Goal: Task Accomplishment & Management: Manage account settings

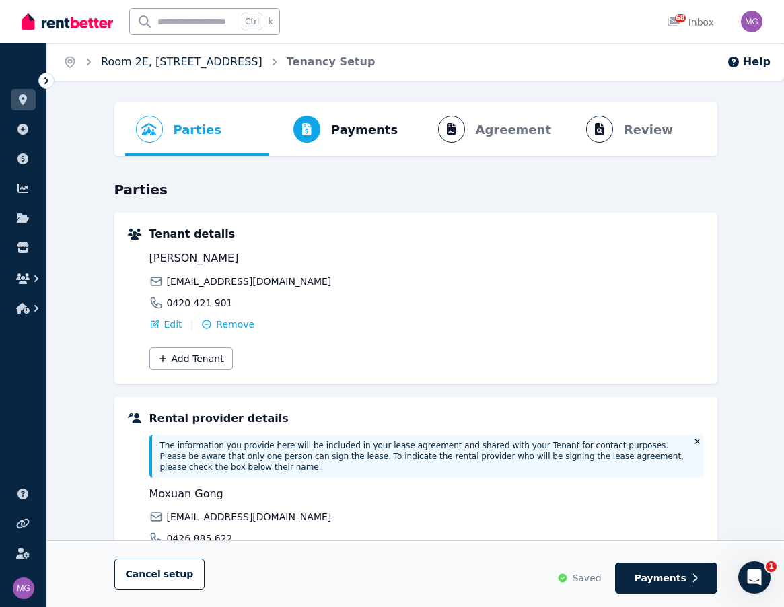
click at [147, 61] on link "Room 2E, [STREET_ADDRESS]" at bounding box center [182, 61] width 162 height 13
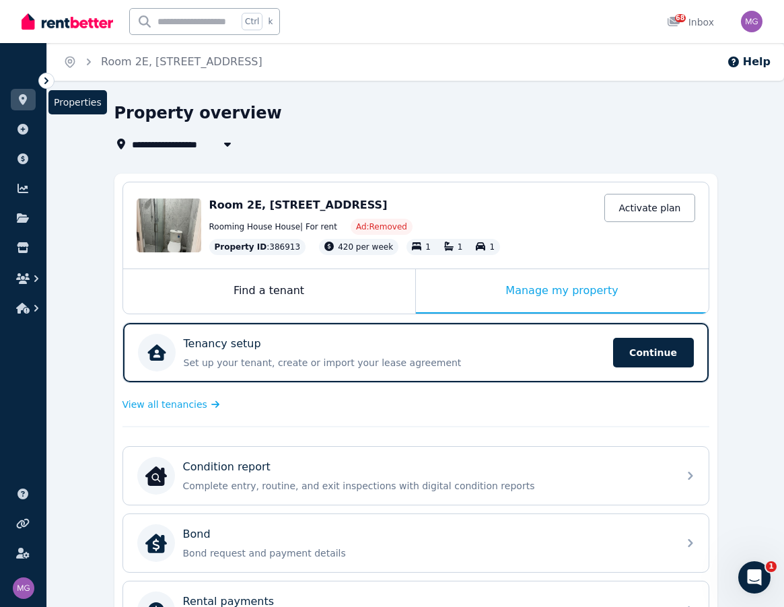
click at [15, 102] on link at bounding box center [23, 100] width 25 height 22
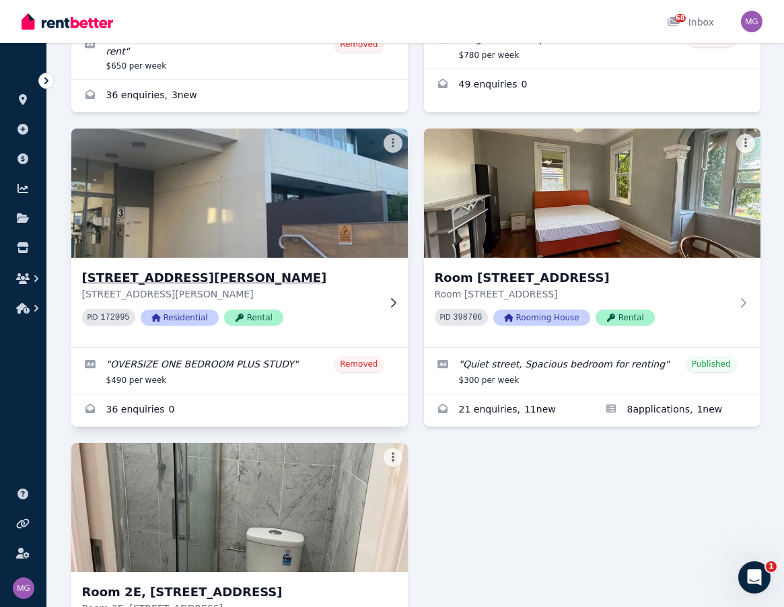
scroll to position [673, 0]
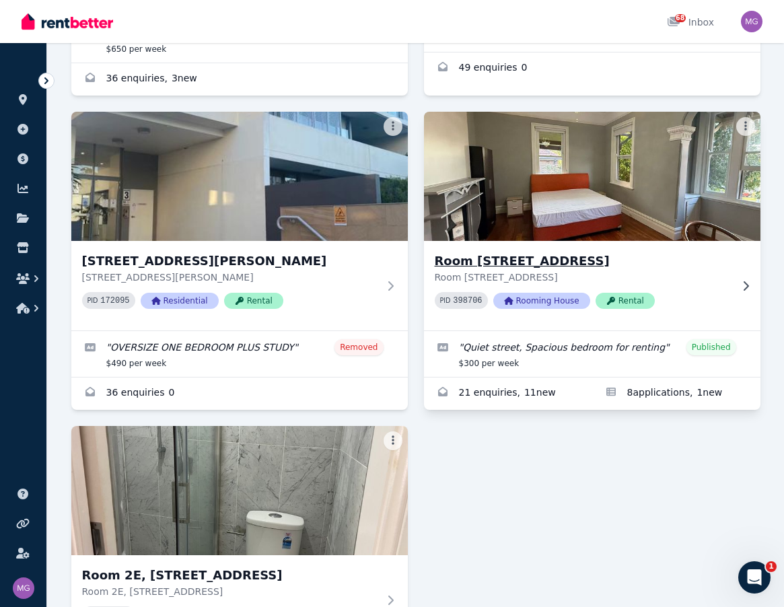
click at [516, 254] on h3 "Room [STREET_ADDRESS]" at bounding box center [583, 261] width 296 height 19
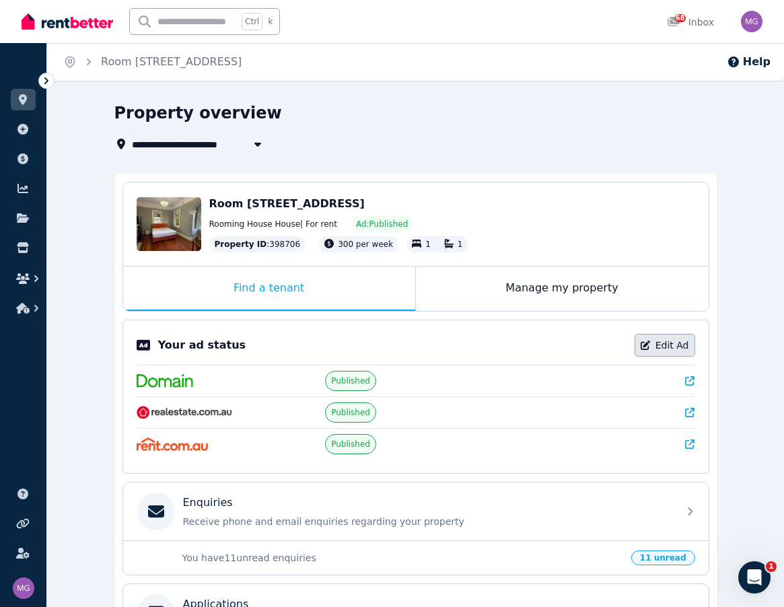
click at [675, 341] on link "Edit Ad" at bounding box center [665, 345] width 61 height 23
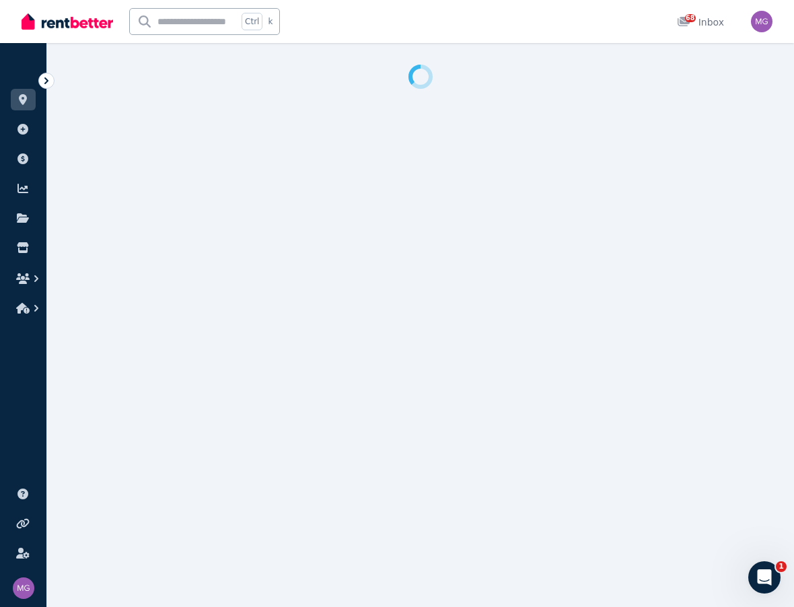
select select "**********"
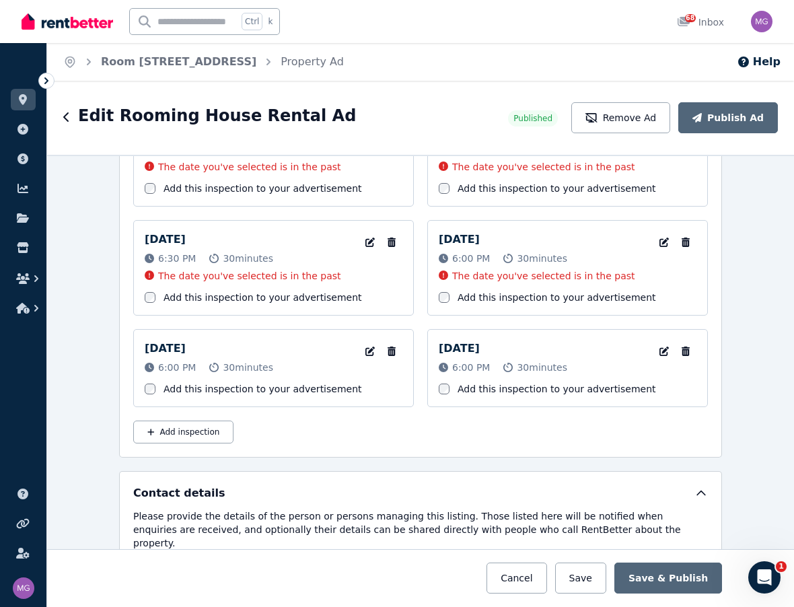
scroll to position [2221, 0]
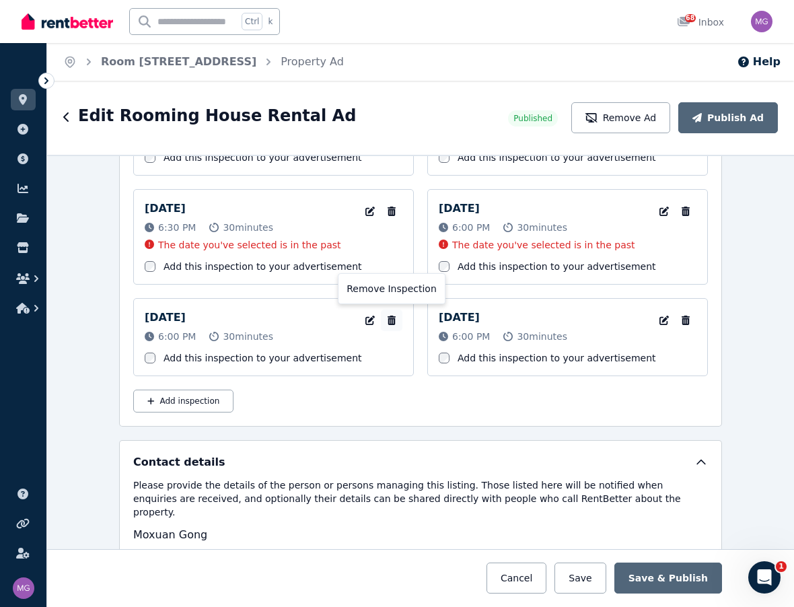
click at [388, 323] on icon "button" at bounding box center [392, 320] width 8 height 9
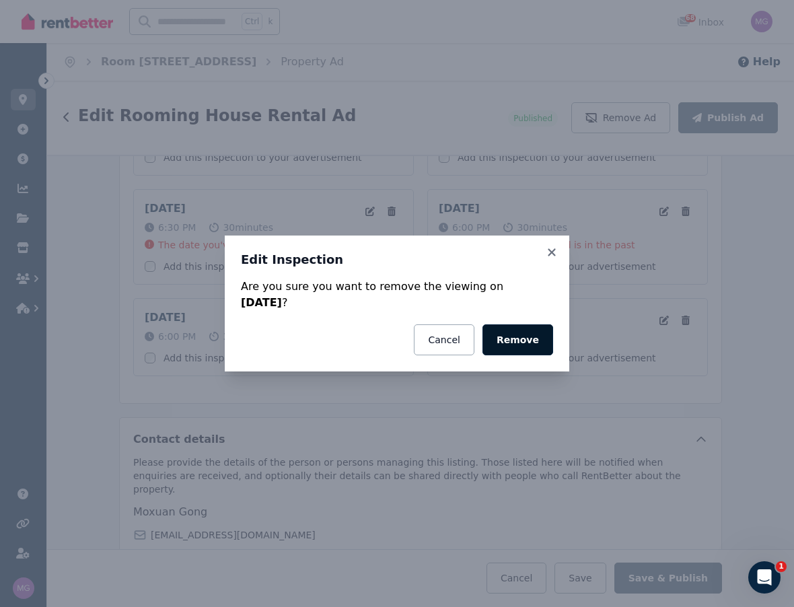
click at [519, 341] on button "Remove" at bounding box center [518, 339] width 71 height 31
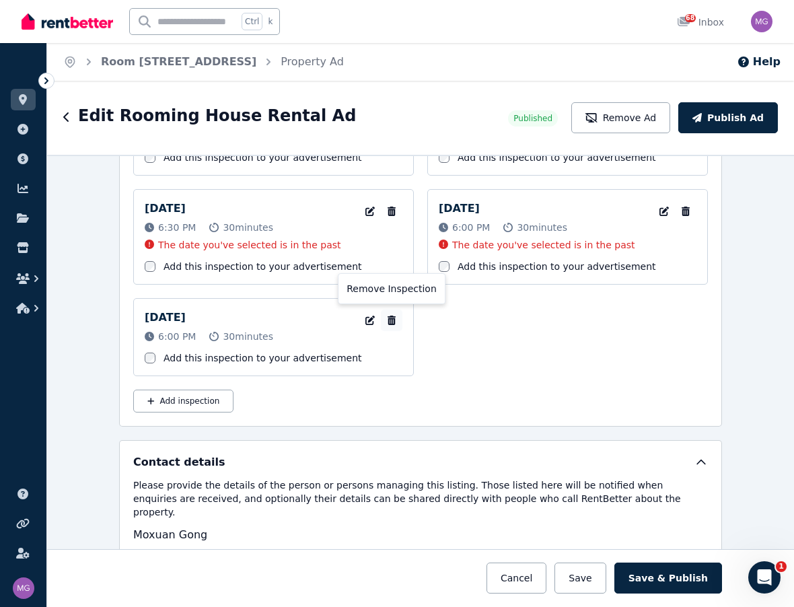
click at [390, 320] on icon "button" at bounding box center [391, 320] width 13 height 9
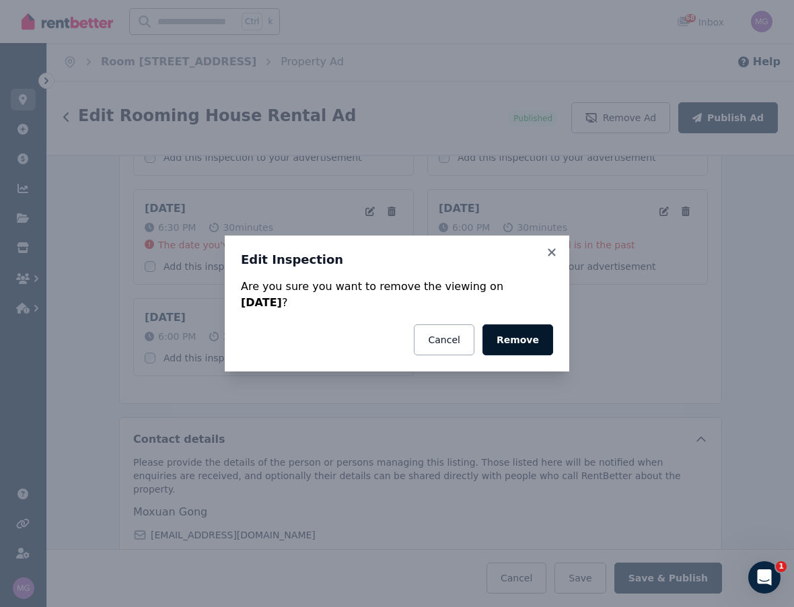
click at [540, 339] on button "Remove" at bounding box center [518, 339] width 71 height 31
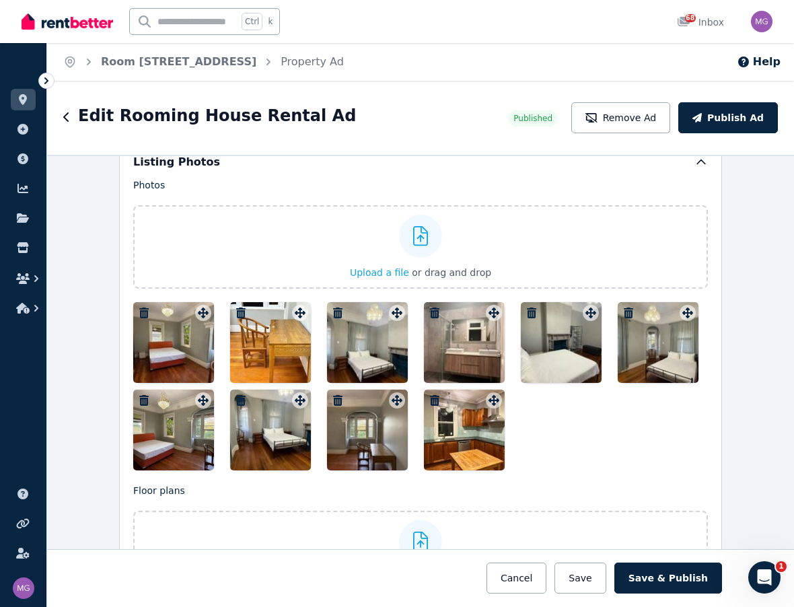
scroll to position [1346, 0]
